Goal: Information Seeking & Learning: Learn about a topic

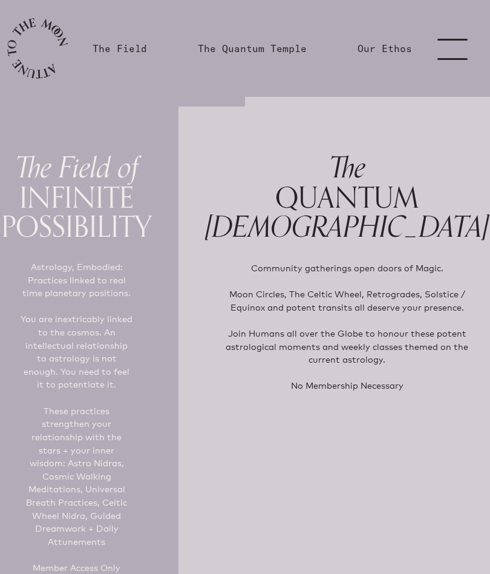
click at [446, 50] on link "menu" at bounding box center [460, 48] width 61 height 97
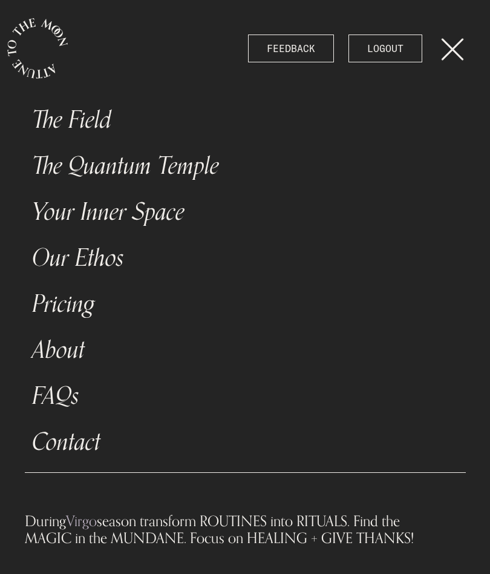
click at [91, 118] on link "The Field" at bounding box center [245, 120] width 441 height 46
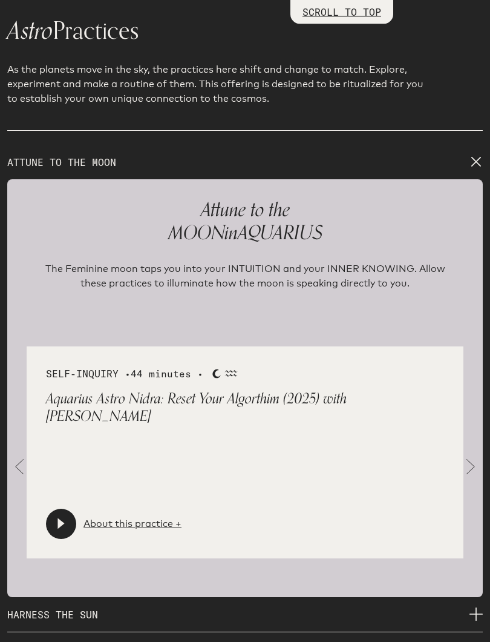
scroll to position [1644, 0]
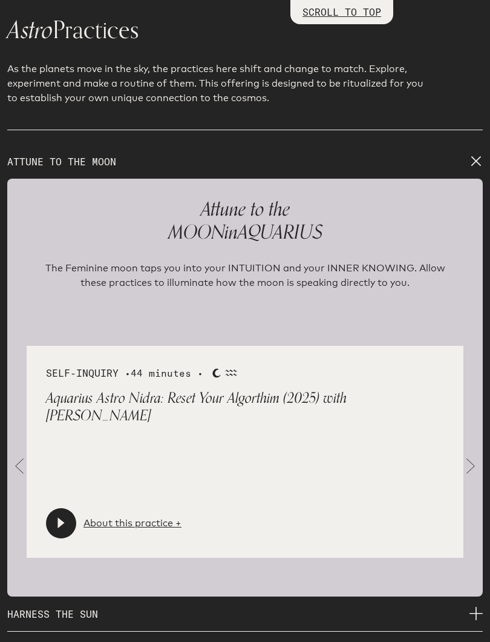
click at [466, 463] on span at bounding box center [471, 466] width 24 height 24
click at [470, 456] on span at bounding box center [471, 466] width 24 height 24
click at [479, 456] on span at bounding box center [471, 466] width 24 height 24
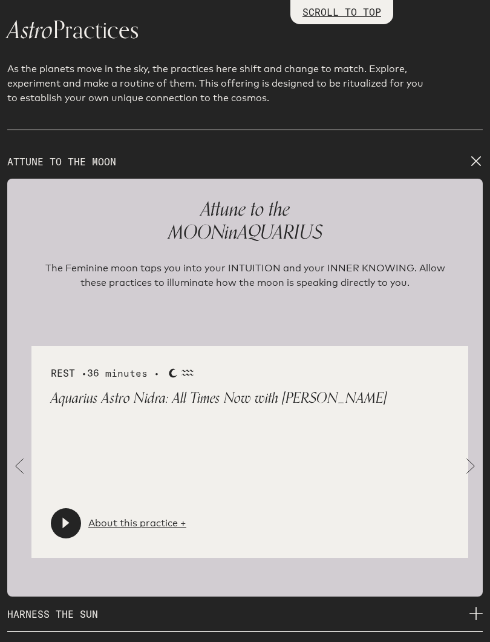
click at [473, 455] on span at bounding box center [471, 466] width 24 height 24
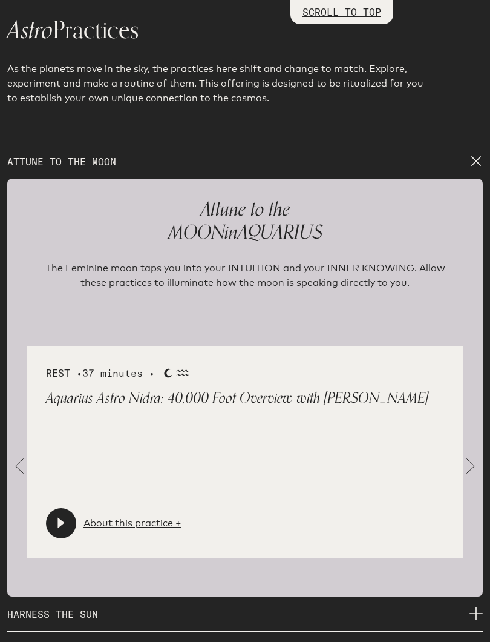
click at [472, 454] on span at bounding box center [471, 466] width 24 height 24
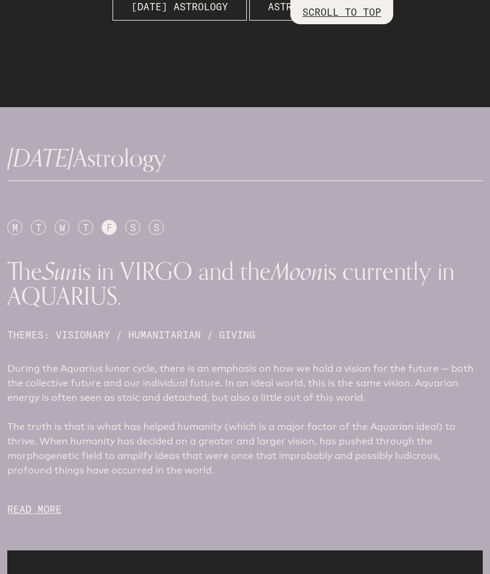
scroll to position [428, 0]
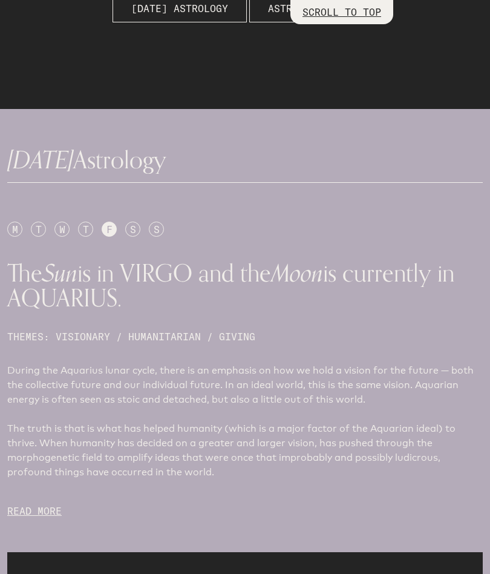
click at [131, 227] on div "S" at bounding box center [132, 229] width 15 height 15
click at [162, 233] on div "S" at bounding box center [156, 229] width 15 height 15
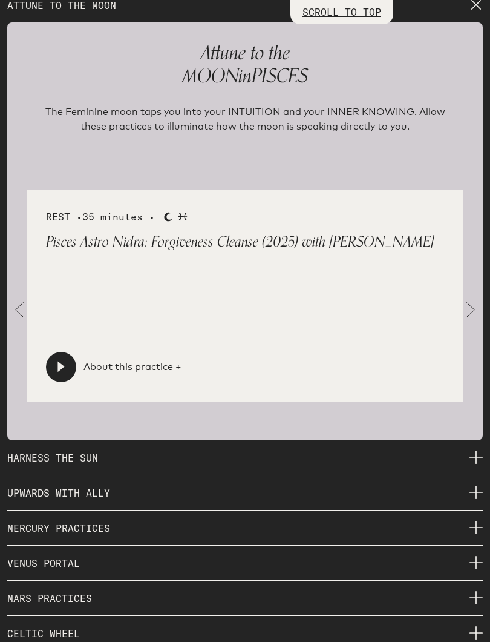
scroll to position [1802, 0]
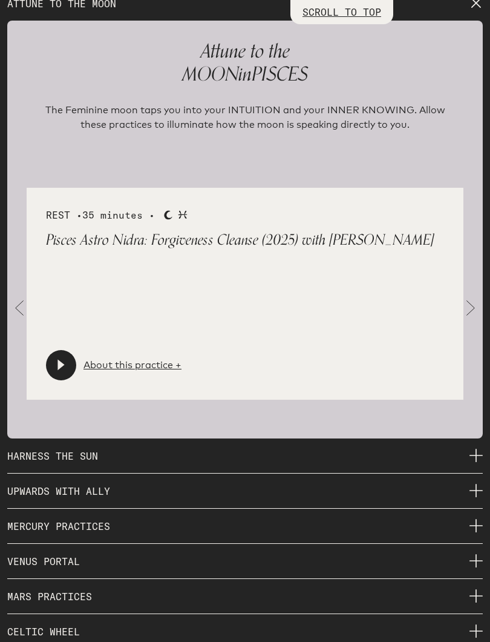
click at [121, 358] on link "About this practice +" at bounding box center [133, 365] width 98 height 15
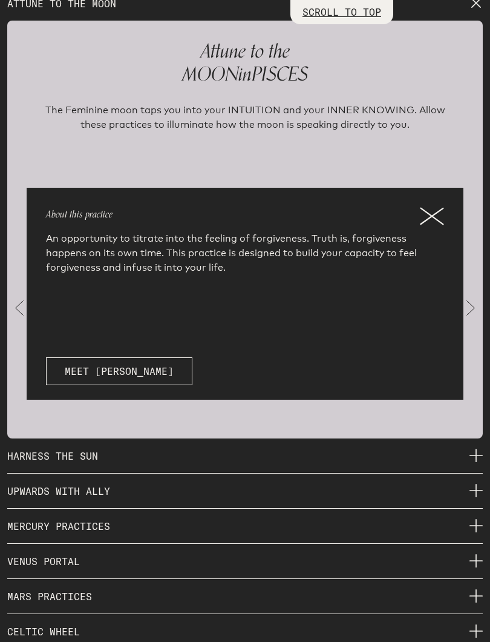
click at [430, 207] on icon at bounding box center [432, 216] width 24 height 18
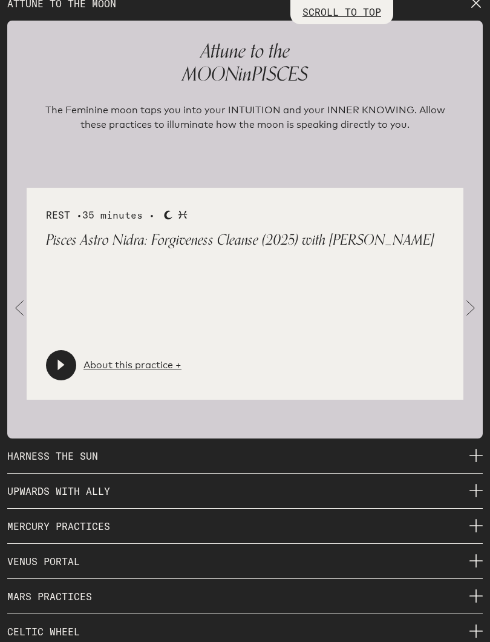
click at [481, 298] on span at bounding box center [471, 308] width 24 height 24
click at [104, 358] on link "About this practice +" at bounding box center [133, 365] width 98 height 15
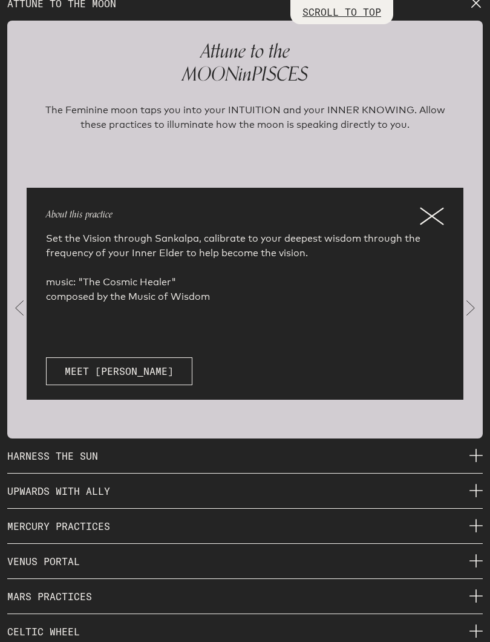
click at [430, 207] on icon at bounding box center [432, 216] width 24 height 18
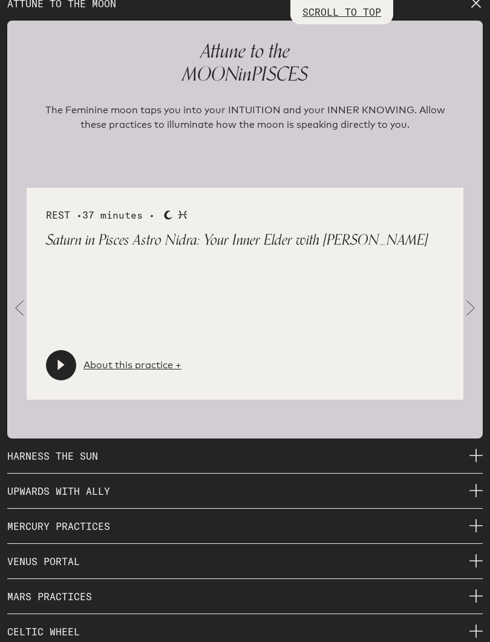
click at [472, 296] on span at bounding box center [471, 308] width 24 height 24
click at [472, 301] on span at bounding box center [471, 308] width 24 height 24
click at [473, 296] on span at bounding box center [471, 308] width 24 height 24
click at [144, 358] on link "About this practice +" at bounding box center [133, 365] width 98 height 15
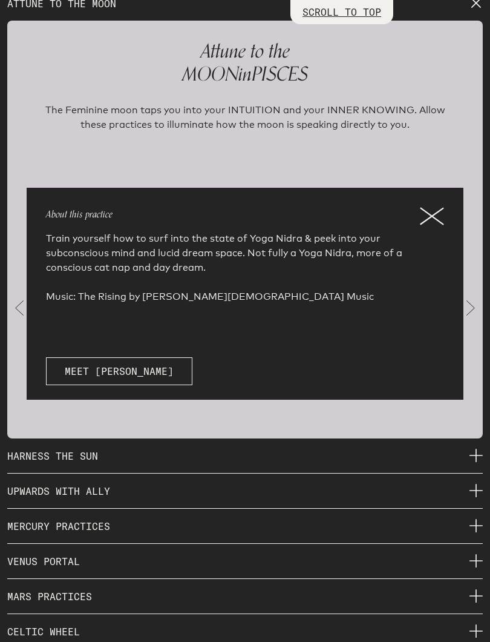
click at [434, 207] on icon at bounding box center [432, 216] width 24 height 18
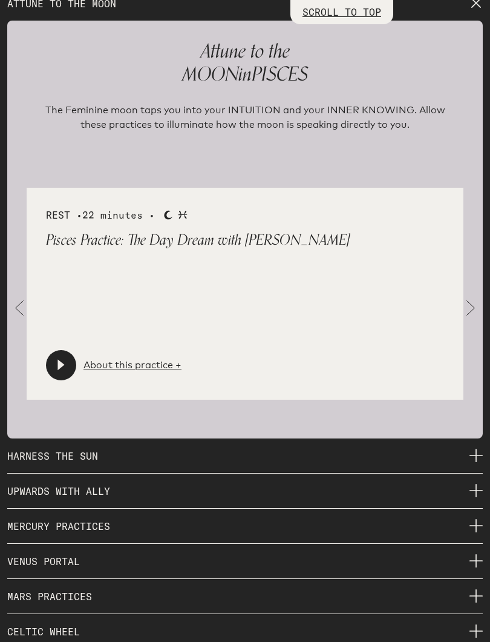
click at [474, 303] on span at bounding box center [471, 308] width 24 height 24
click at [471, 301] on span at bounding box center [471, 308] width 24 height 24
click at [145, 448] on p "HARNESS THE SUN" at bounding box center [245, 456] width 476 height 35
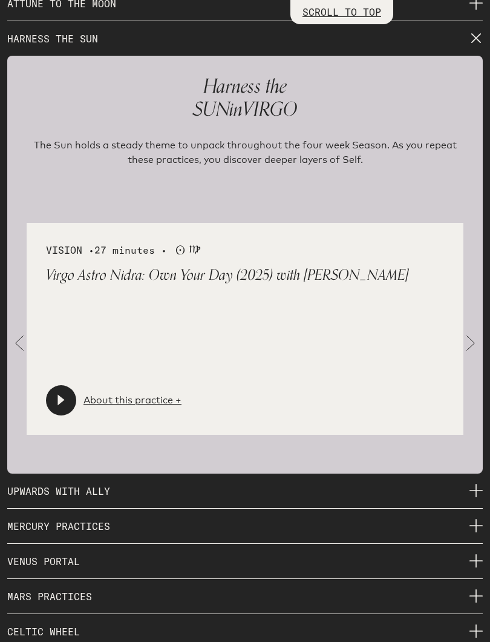
click at [467, 334] on span at bounding box center [471, 343] width 24 height 24
click at [471, 332] on span at bounding box center [471, 343] width 24 height 24
click at [471, 331] on span at bounding box center [471, 343] width 24 height 24
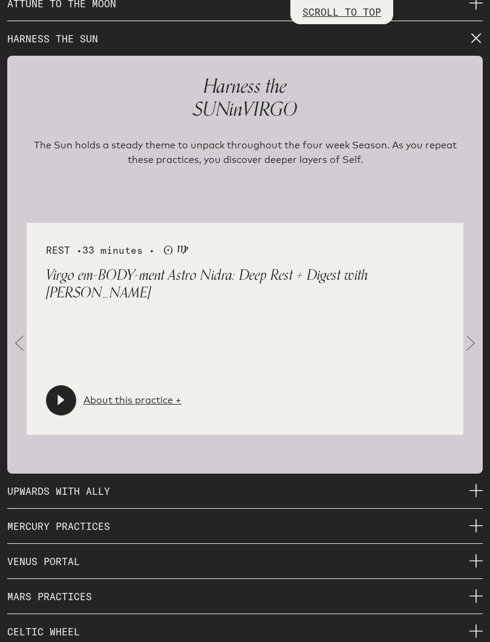
click at [119, 393] on link "About this practice +" at bounding box center [133, 400] width 98 height 15
